Goal: Task Accomplishment & Management: Use online tool/utility

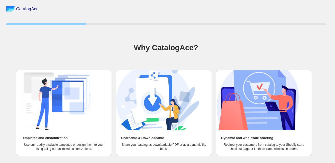
click at [127, 34] on div "Why CatalogAce?" at bounding box center [166, 47] width 320 height 37
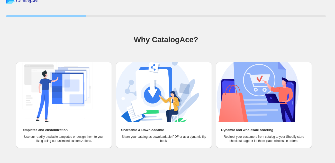
scroll to position [20, 0]
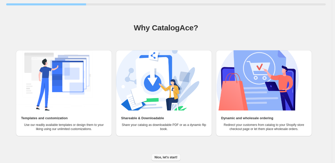
click at [177, 154] on button "Nice, let's start!" at bounding box center [166, 157] width 29 height 7
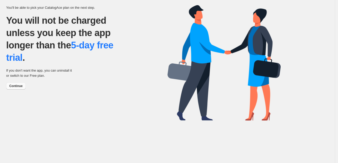
click at [21, 86] on span "Continue" at bounding box center [15, 86] width 13 height 4
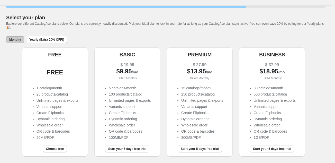
scroll to position [33, 0]
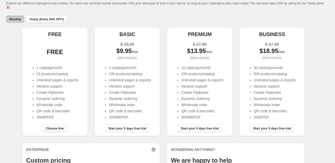
click at [57, 130] on span "Choose free" at bounding box center [55, 128] width 18 height 4
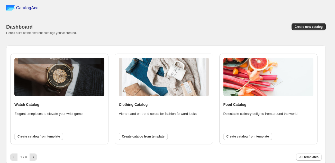
scroll to position [3, 0]
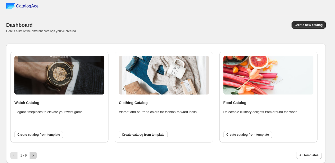
click at [34, 154] on icon "button" at bounding box center [33, 155] width 5 height 5
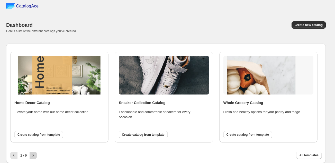
click at [34, 154] on icon "button" at bounding box center [33, 155] width 5 height 5
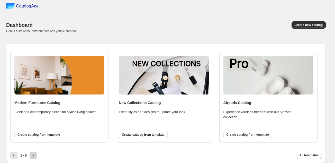
click at [34, 154] on icon "button" at bounding box center [33, 155] width 5 height 5
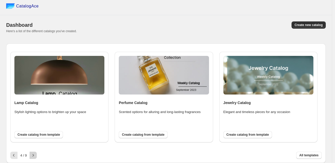
click at [34, 154] on icon "button" at bounding box center [33, 155] width 5 height 5
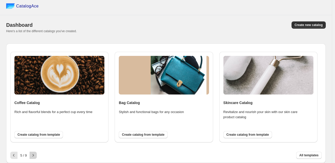
click at [34, 154] on icon "button" at bounding box center [33, 155] width 5 height 5
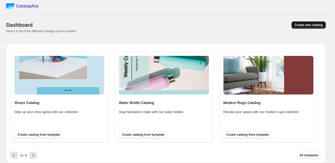
click at [314, 21] on div "Dashboard Create new catalog Here's a list of the different catalogs you've cre…" at bounding box center [166, 27] width 320 height 24
click at [303, 24] on span "Create new catalog" at bounding box center [309, 25] width 28 height 4
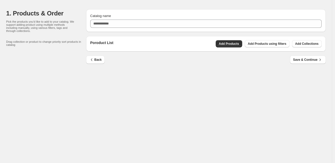
scroll to position [0, 0]
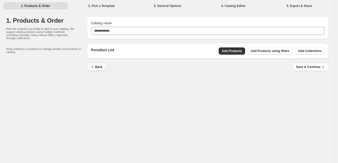
click at [94, 68] on icon "button" at bounding box center [92, 66] width 5 height 5
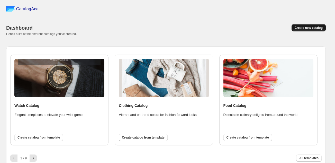
click at [316, 31] on button "Create new catalog" at bounding box center [309, 27] width 34 height 7
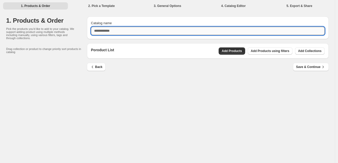
click at [316, 31] on input "Catalog name" at bounding box center [208, 31] width 234 height 8
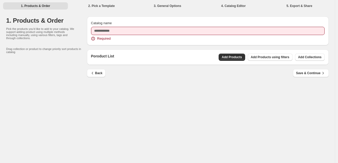
click at [96, 64] on div "Catalog name Required Poroduct List Add Products Add Products using filters Add…" at bounding box center [206, 48] width 246 height 72
click at [100, 66] on div "Back Save & Continue" at bounding box center [206, 71] width 246 height 12
click at [101, 73] on span "Back" at bounding box center [96, 73] width 13 height 5
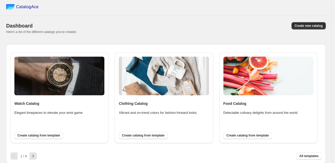
scroll to position [3, 0]
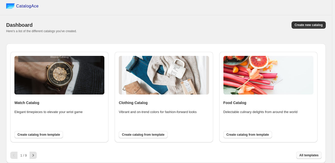
click at [308, 155] on span "All templates" at bounding box center [309, 155] width 19 height 4
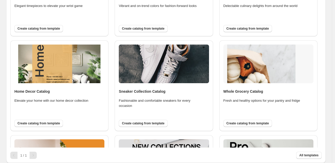
scroll to position [0, 0]
